Goal: Task Accomplishment & Management: Complete application form

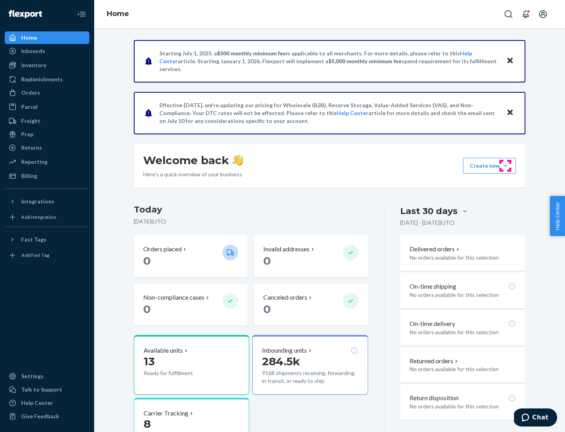
click at [506, 166] on button "Create new Create new inbound Create new order Create new product" at bounding box center [489, 166] width 53 height 16
click at [47, 51] on div "Inbounds" at bounding box center [46, 51] width 83 height 11
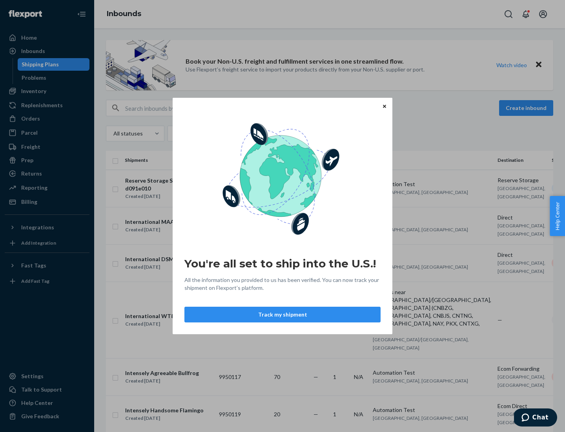
click at [283, 315] on button "Track my shipment" at bounding box center [283, 315] width 196 height 16
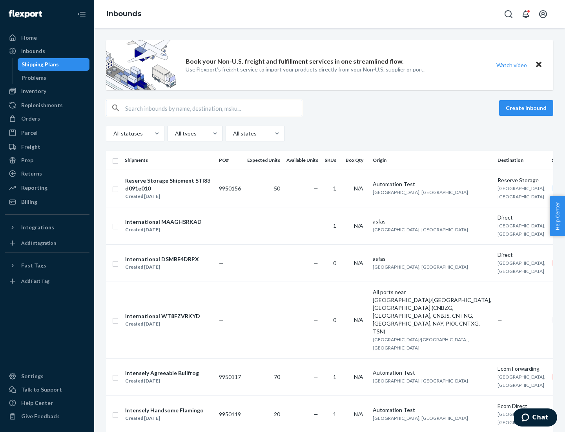
click at [528, 108] on button "Create inbound" at bounding box center [526, 108] width 54 height 16
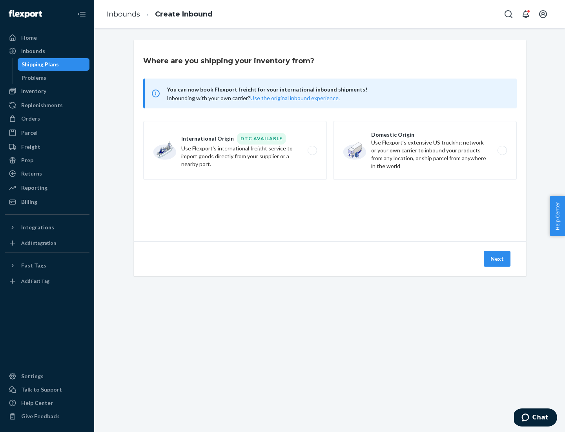
click at [235, 150] on label "International Origin DTC Available Use Flexport's international freight service…" at bounding box center [235, 150] width 184 height 59
click at [312, 150] on input "International Origin DTC Available Use Flexport's international freight service…" at bounding box center [314, 150] width 5 height 5
radio input "true"
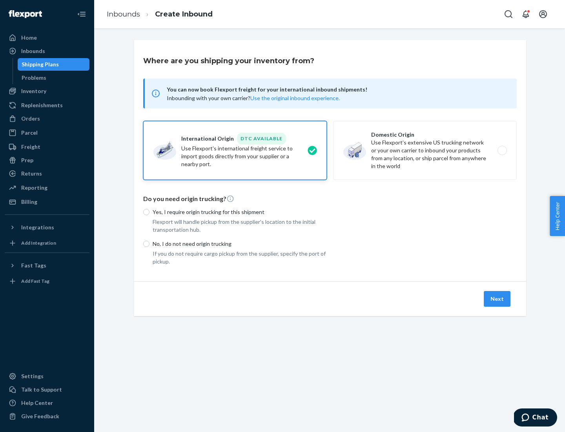
click at [240, 243] on p "No, I do not need origin trucking" at bounding box center [240, 244] width 174 height 8
click at [150, 243] on input "No, I do not need origin trucking" at bounding box center [146, 244] width 6 height 6
radio input "true"
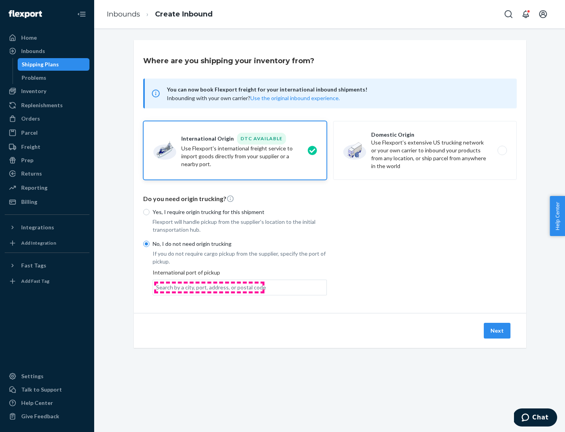
click at [209, 287] on div "Search by a city, port, address, or postal code" at bounding box center [211, 287] width 110 height 8
click at [157, 287] on input "Search by a city, port, address, or postal code" at bounding box center [156, 287] width 1 height 8
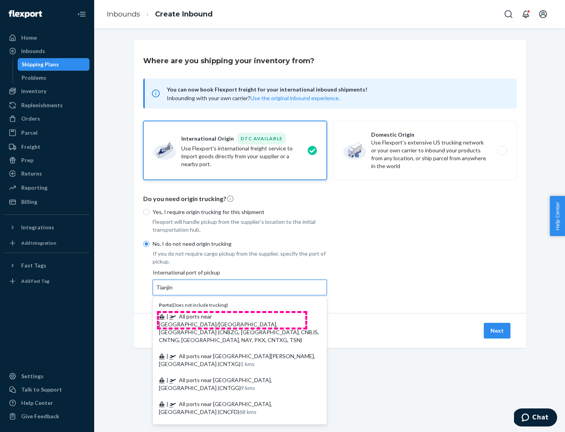
click at [232, 316] on span "| All ports near [GEOGRAPHIC_DATA]/[GEOGRAPHIC_DATA], [GEOGRAPHIC_DATA] (CNBZG,…" at bounding box center [239, 328] width 160 height 30
click at [174, 291] on input "Tianjin" at bounding box center [164, 287] width 17 height 8
type input "All ports near [GEOGRAPHIC_DATA]/[GEOGRAPHIC_DATA], [GEOGRAPHIC_DATA] (CNBZG, […"
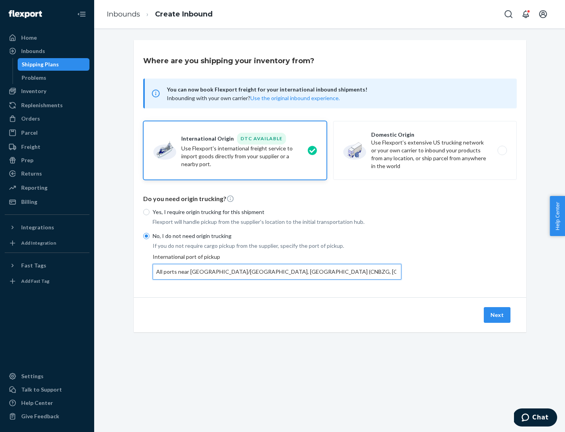
click at [498, 315] on button "Next" at bounding box center [497, 315] width 27 height 16
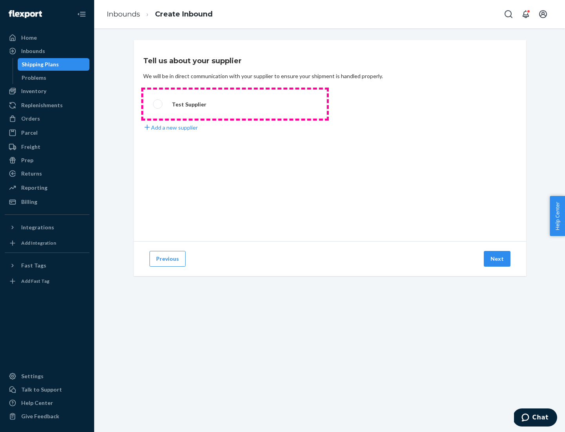
click at [235, 104] on label "Test Supplier" at bounding box center [235, 104] width 184 height 29
click at [158, 104] on input "Test Supplier" at bounding box center [155, 104] width 5 height 5
radio input "true"
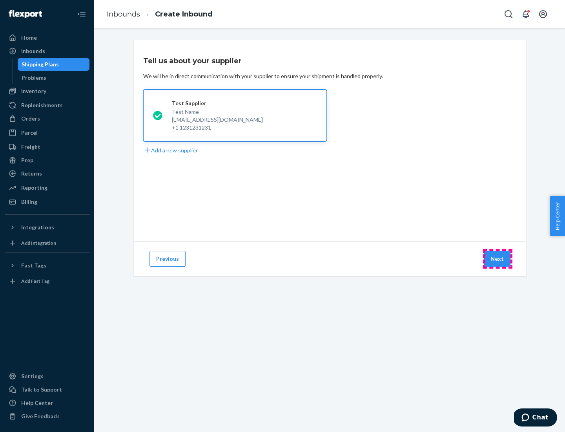
click at [498, 259] on button "Next" at bounding box center [497, 259] width 27 height 16
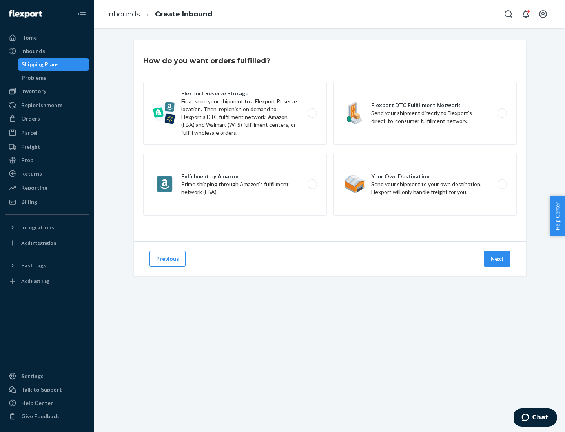
click at [235, 113] on label "Flexport Reserve Storage First, send your shipment to a Flexport Reserve locati…" at bounding box center [235, 113] width 184 height 63
click at [312, 113] on input "Flexport Reserve Storage First, send your shipment to a Flexport Reserve locati…" at bounding box center [314, 113] width 5 height 5
radio input "true"
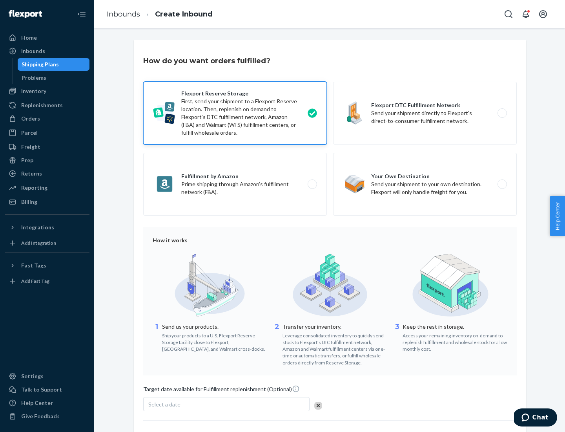
scroll to position [64, 0]
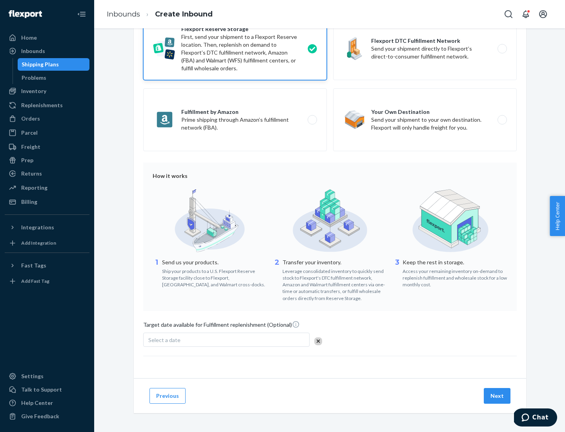
click at [498, 395] on button "Next" at bounding box center [497, 396] width 27 height 16
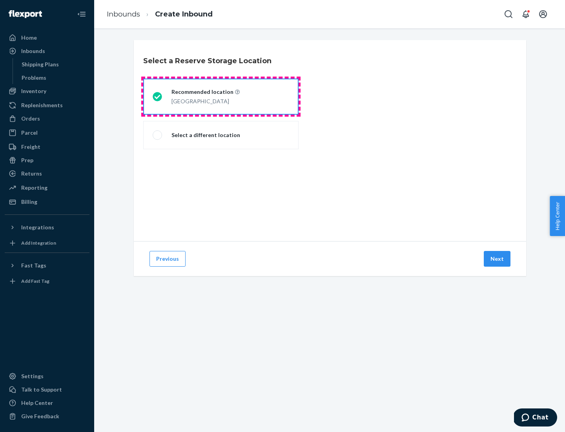
click at [221, 97] on div "[GEOGRAPHIC_DATA]" at bounding box center [206, 100] width 68 height 9
click at [158, 97] on input "Recommended location [GEOGRAPHIC_DATA]" at bounding box center [155, 96] width 5 height 5
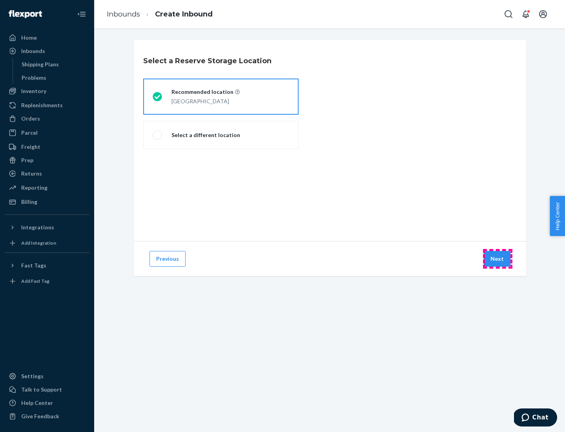
click at [498, 259] on button "Next" at bounding box center [497, 259] width 27 height 16
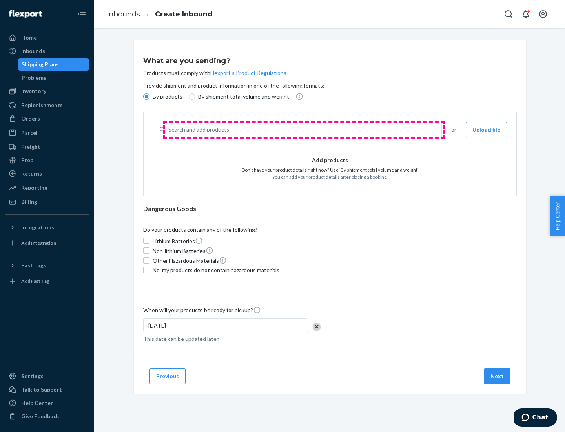
click at [304, 130] on div "Search and add products" at bounding box center [303, 130] width 276 height 14
click at [169, 130] on input "Search and add products" at bounding box center [168, 130] width 1 height 8
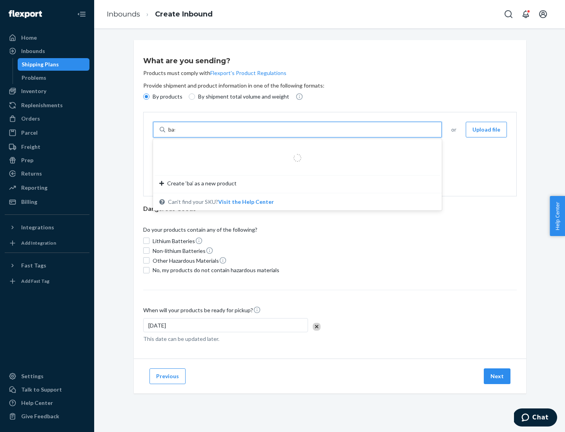
type input "basic"
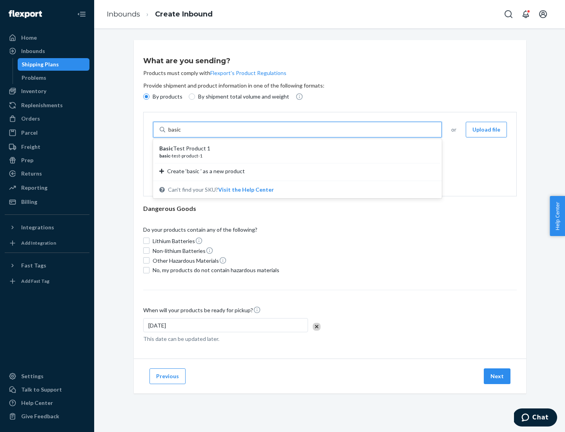
click at [295, 148] on div "Basic Test Product 1" at bounding box center [294, 148] width 270 height 8
click at [183, 134] on input "basic" at bounding box center [175, 130] width 14 height 8
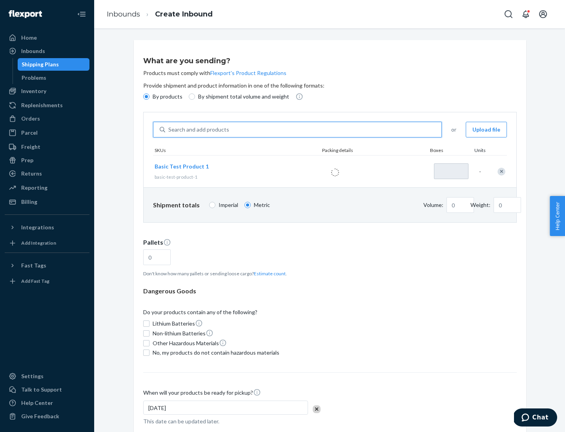
type input "1"
type input "1.09"
type input "3.27"
type input "3"
type input "0.01"
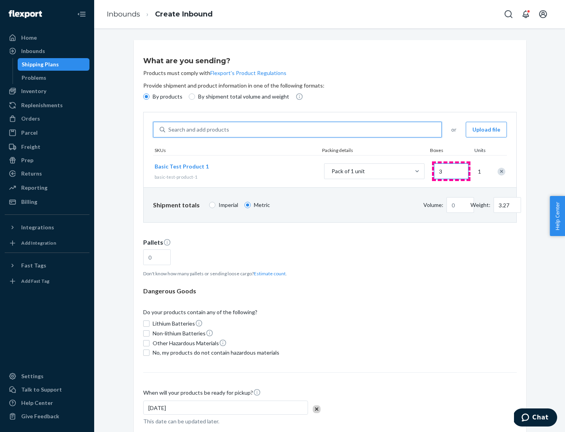
type input "32.66"
type input "30"
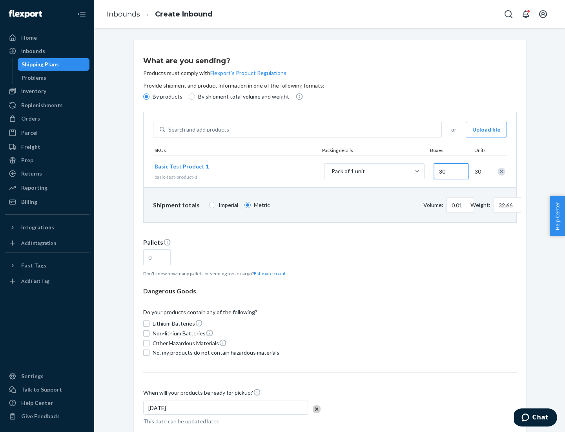
type input "0.07"
type input "326.59"
type input "300"
type input "0.68"
type input "3265.86"
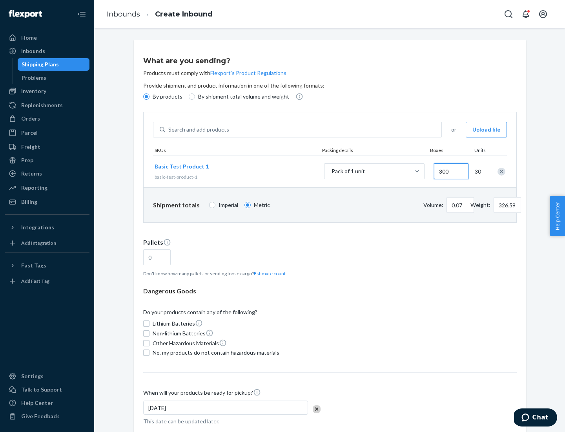
type input "3000"
type input "1.09"
type input "1"
type input "10.89"
type input "10"
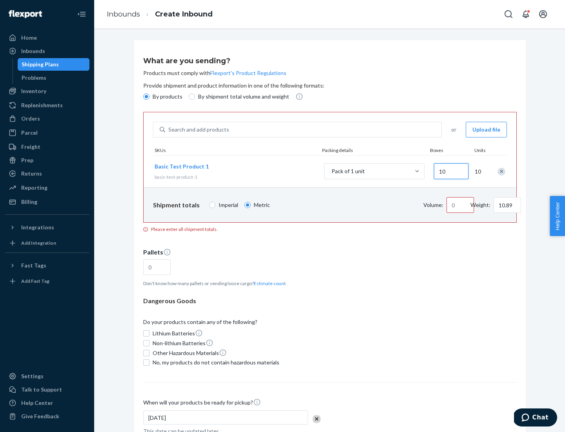
type input "0.02"
type input "108.86"
type input "100"
type input "0.23"
type input "1088.62"
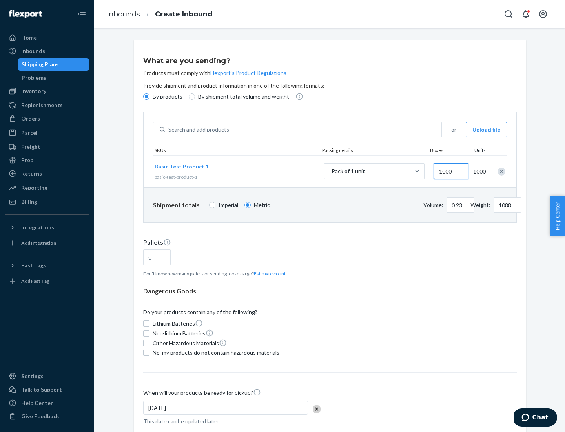
scroll to position [27, 0]
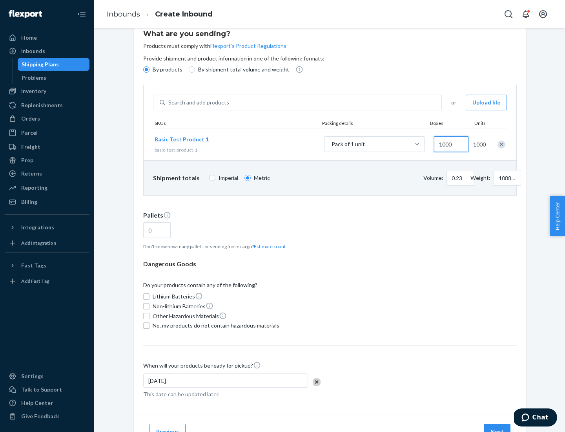
type input "1000"
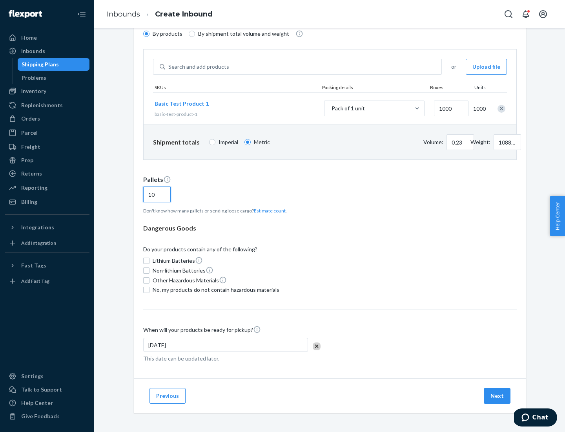
type input "10"
click at [215, 290] on span "No, my products do not contain hazardous materials" at bounding box center [216, 290] width 127 height 8
click at [150, 290] on input "No, my products do not contain hazardous materials" at bounding box center [146, 290] width 6 height 6
checkbox input "true"
click at [498, 396] on button "Next" at bounding box center [497, 396] width 27 height 16
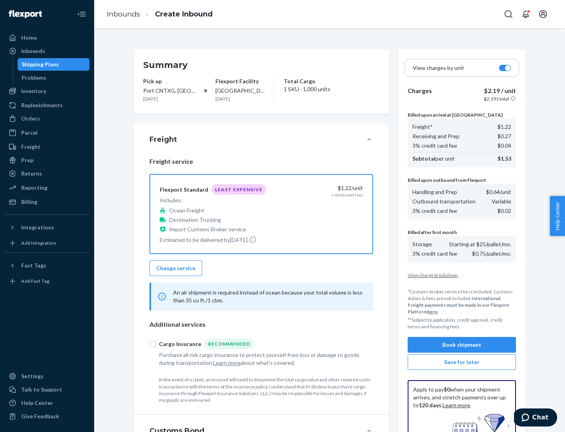
scroll to position [115, 0]
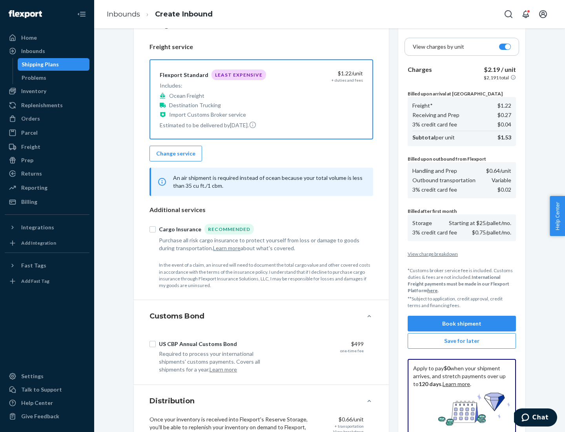
click at [462, 324] on button "Book shipment" at bounding box center [462, 324] width 108 height 16
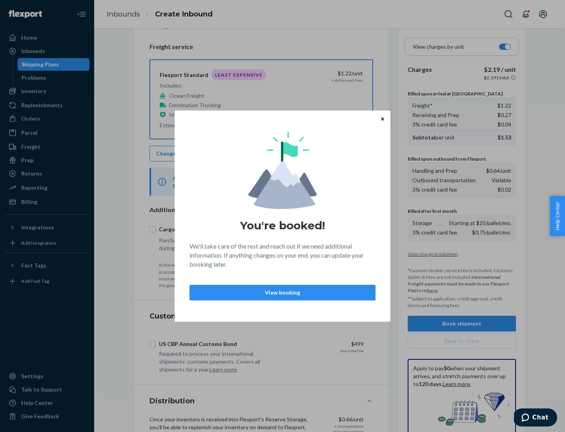
click at [283, 292] on p "View booking" at bounding box center [282, 293] width 173 height 8
